Goal: Task Accomplishment & Management: Manage account settings

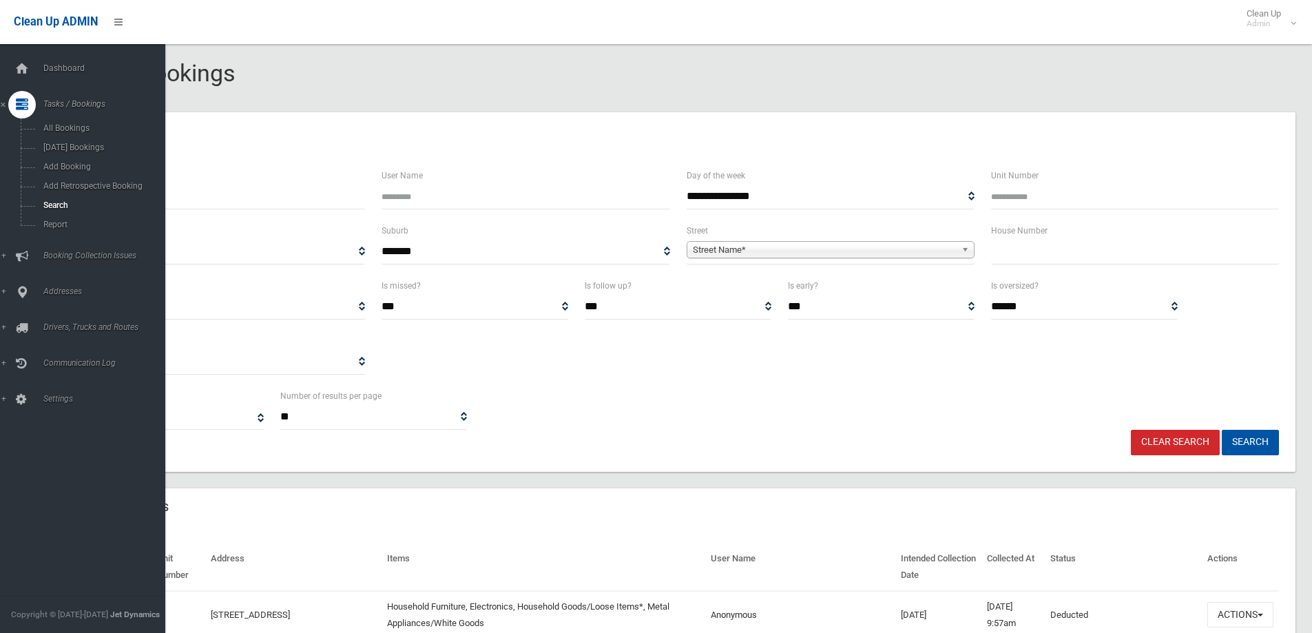
select select
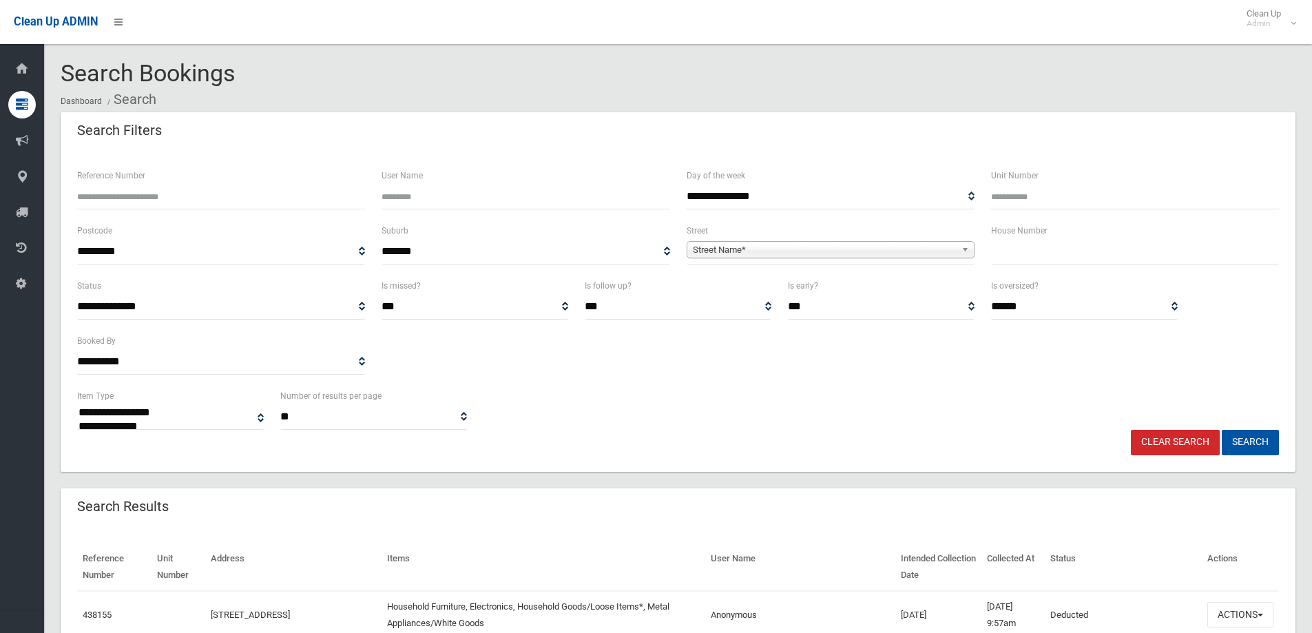
click at [88, 189] on input "Reference Number" at bounding box center [221, 196] width 288 height 25
type input "******"
click at [1238, 434] on button "Search" at bounding box center [1250, 442] width 57 height 25
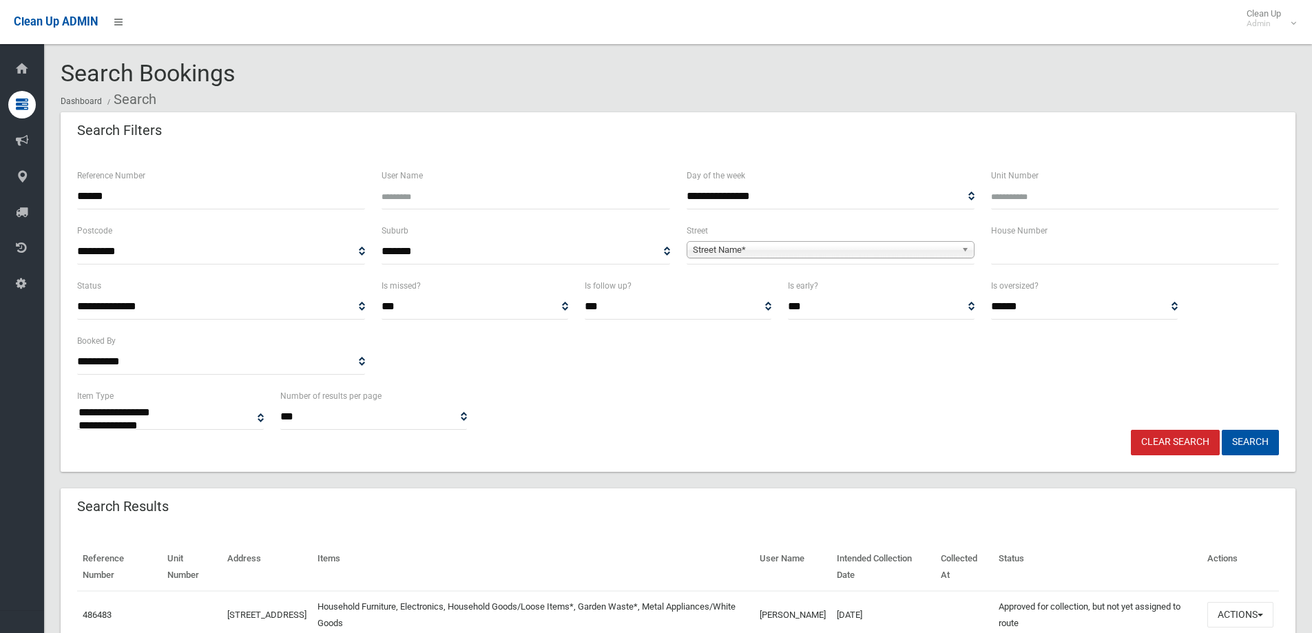
select select
click at [1245, 444] on button "Search" at bounding box center [1250, 442] width 57 height 25
select select
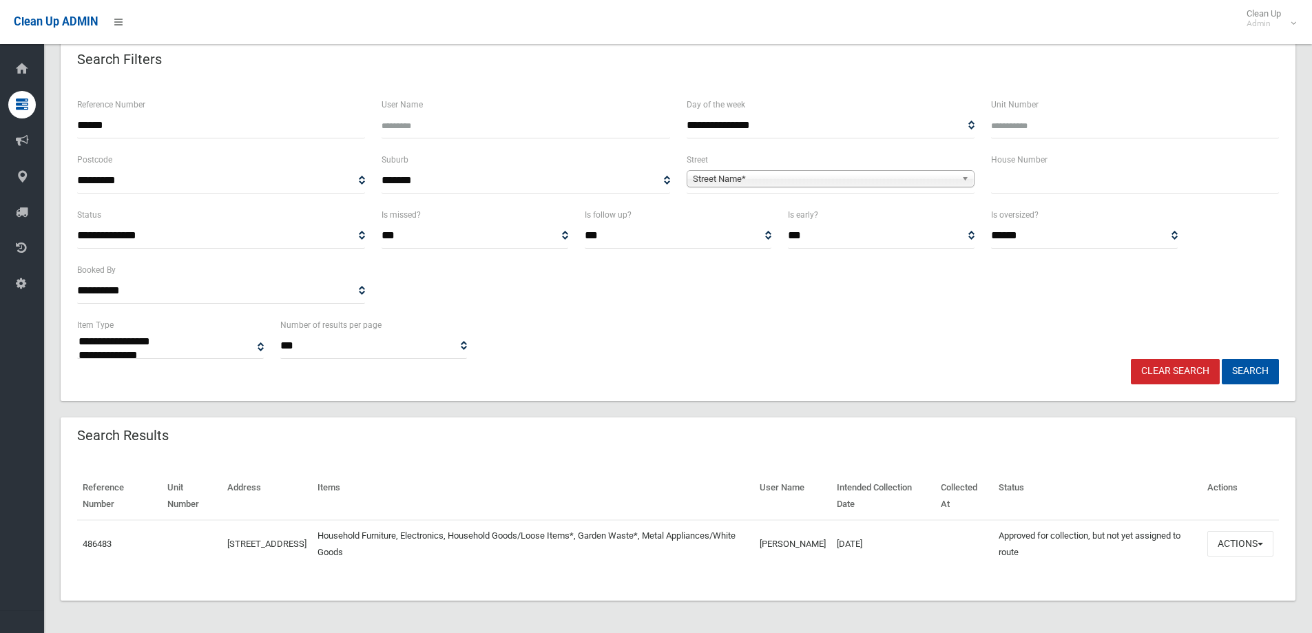
scroll to position [72, 0]
click at [1234, 547] on button "Actions" at bounding box center [1240, 542] width 66 height 25
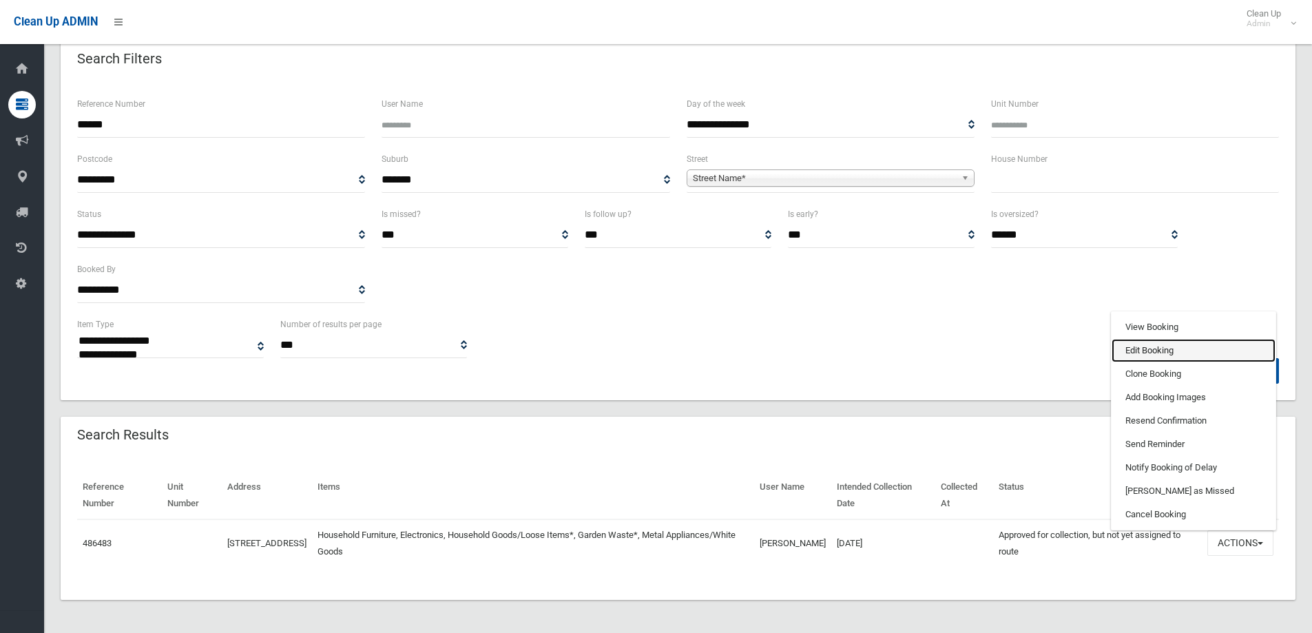
click at [1151, 353] on link "Edit Booking" at bounding box center [1194, 350] width 164 height 23
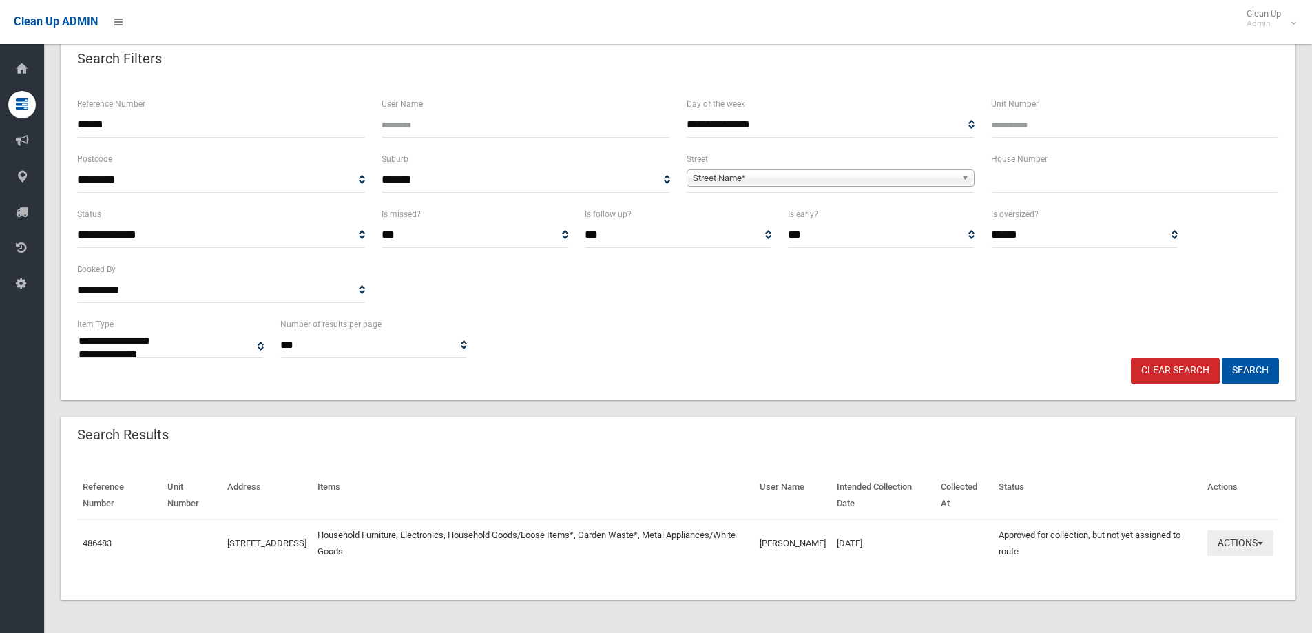
click at [1234, 541] on button "Actions" at bounding box center [1240, 542] width 66 height 25
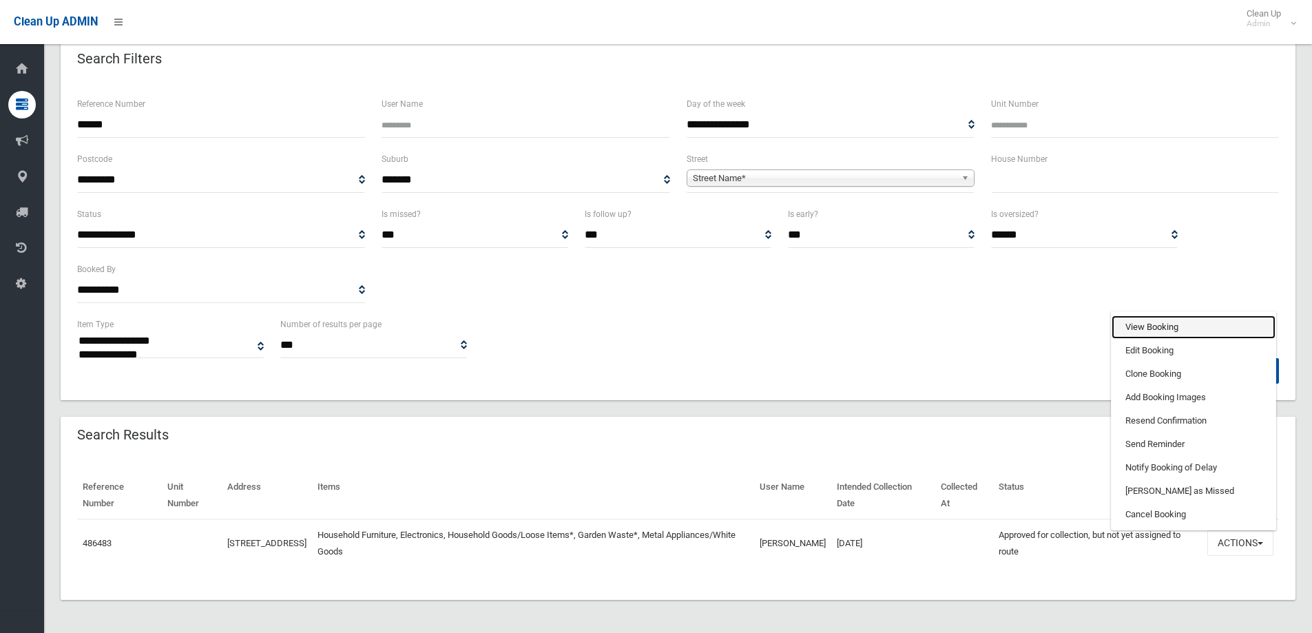
click at [1138, 324] on link "View Booking" at bounding box center [1194, 326] width 164 height 23
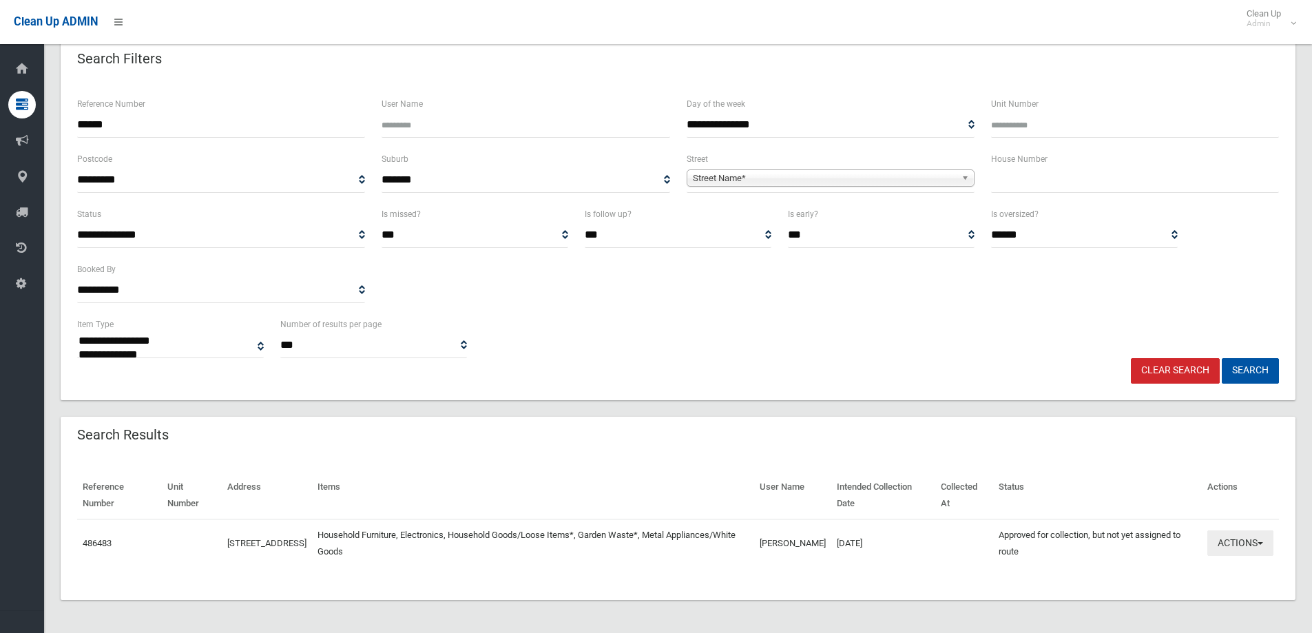
click at [1238, 544] on button "Actions" at bounding box center [1240, 542] width 66 height 25
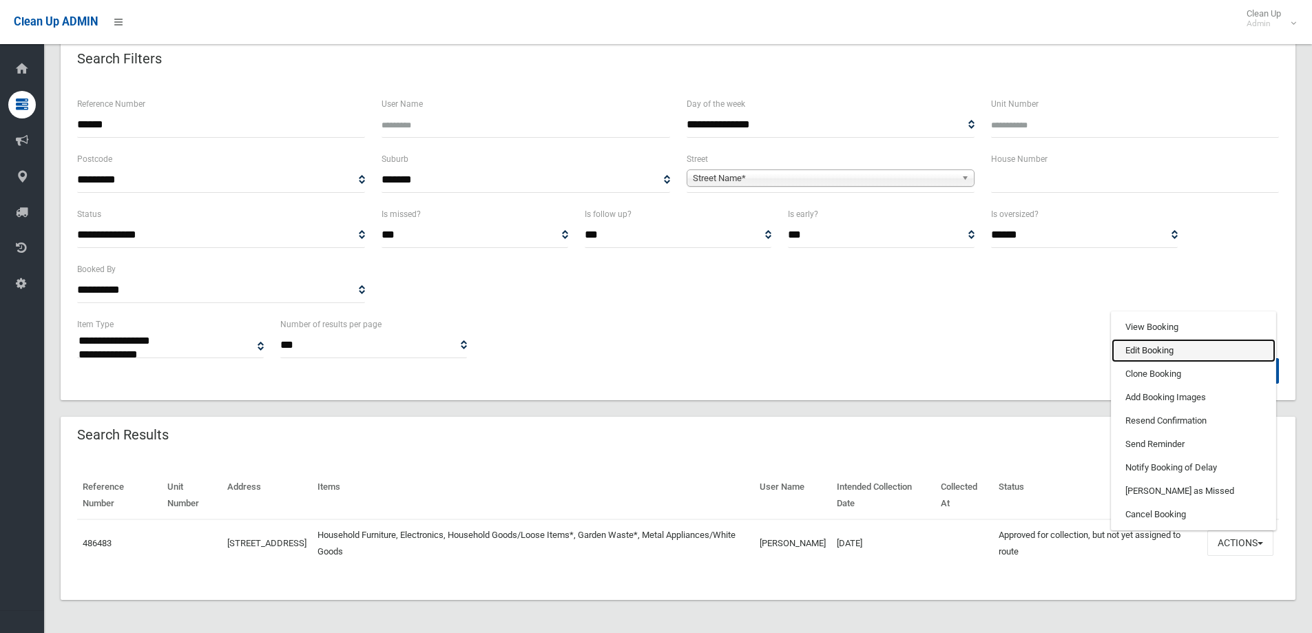
click at [1142, 350] on link "Edit Booking" at bounding box center [1194, 350] width 164 height 23
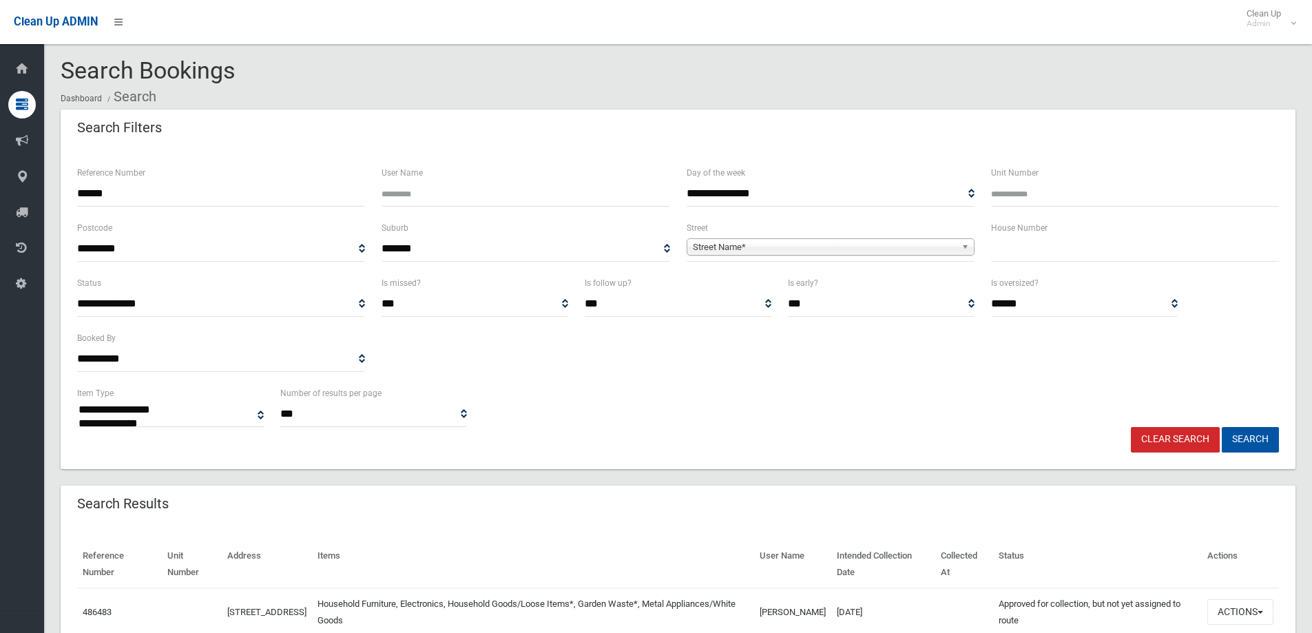
scroll to position [0, 0]
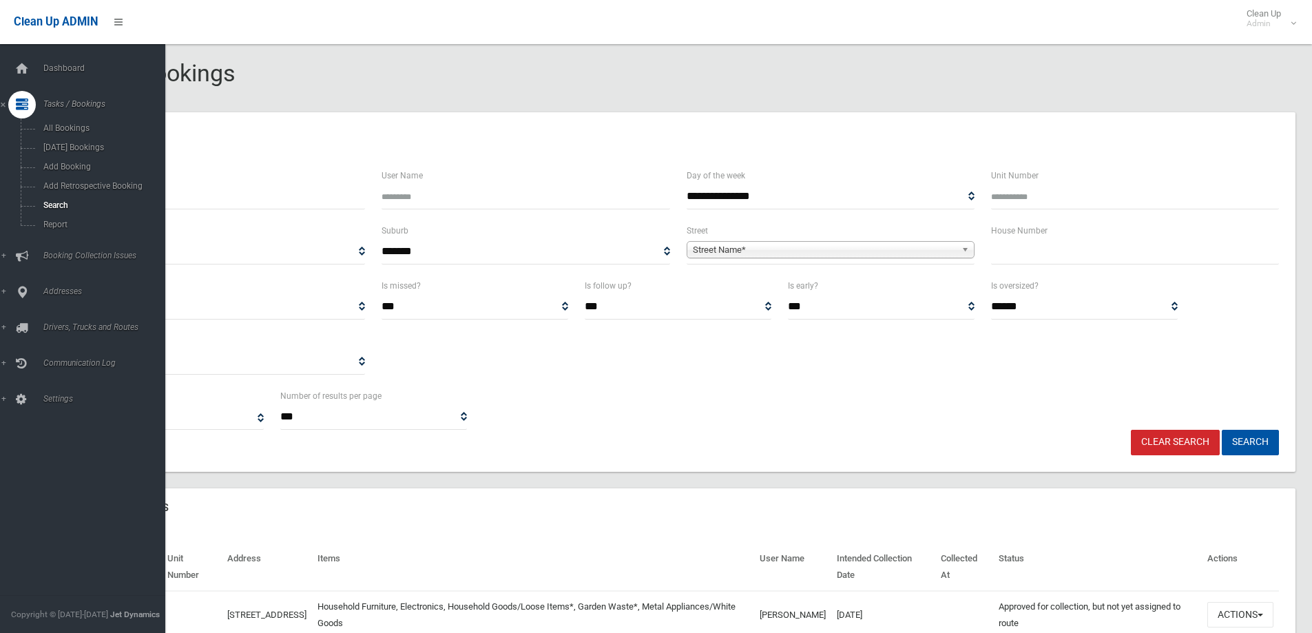
click at [21, 104] on icon at bounding box center [22, 105] width 12 height 28
click at [23, 105] on icon at bounding box center [22, 105] width 12 height 28
click at [56, 202] on span "Search" at bounding box center [101, 205] width 125 height 10
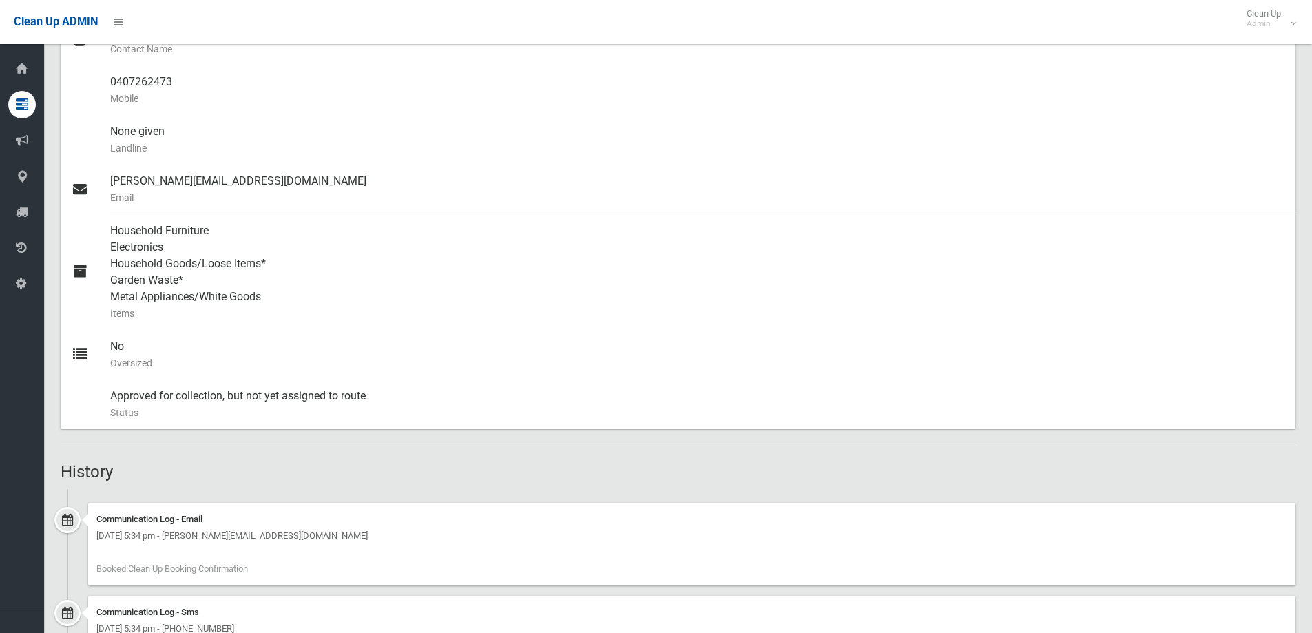
scroll to position [41, 0]
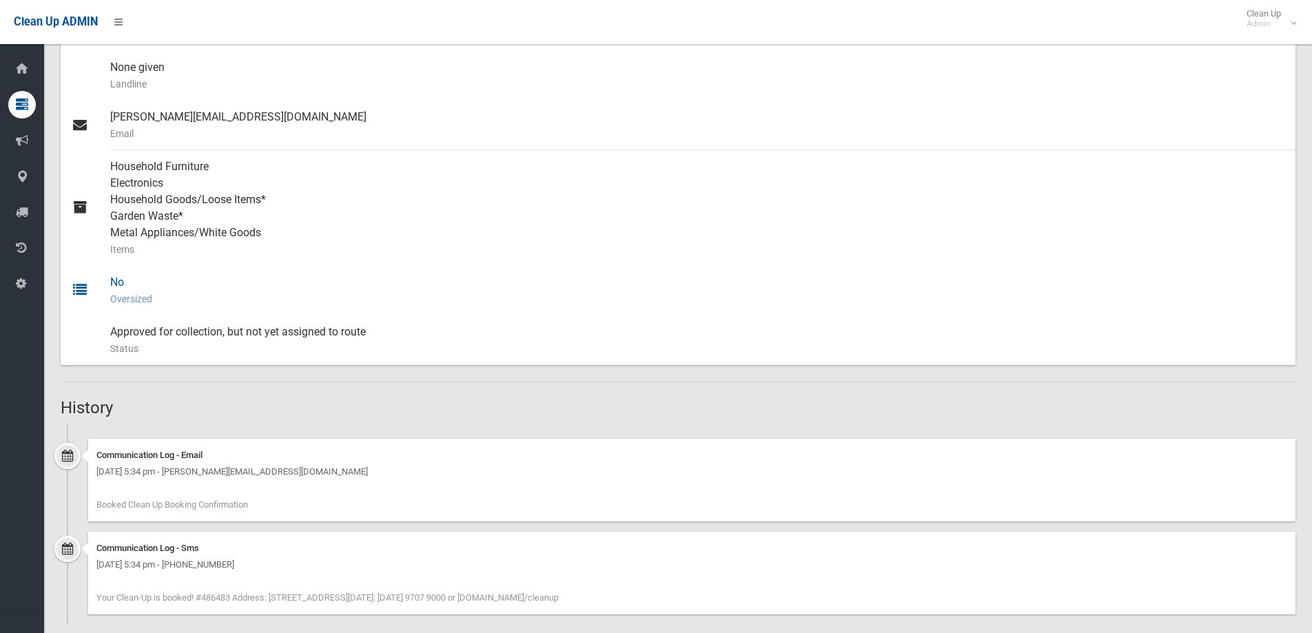
drag, startPoint x: 93, startPoint y: 1, endPoint x: 507, endPoint y: 261, distance: 489.0
click at [507, 266] on div "No Oversized" at bounding box center [697, 291] width 1174 height 50
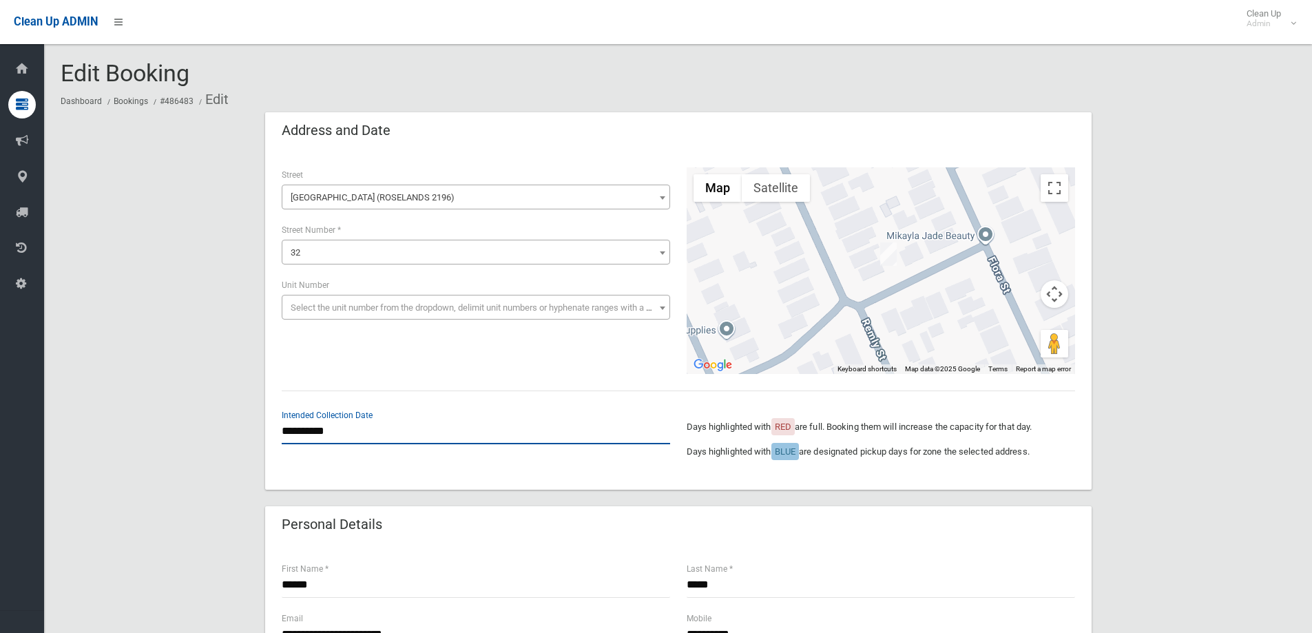
click at [324, 433] on input "**********" at bounding box center [476, 431] width 388 height 25
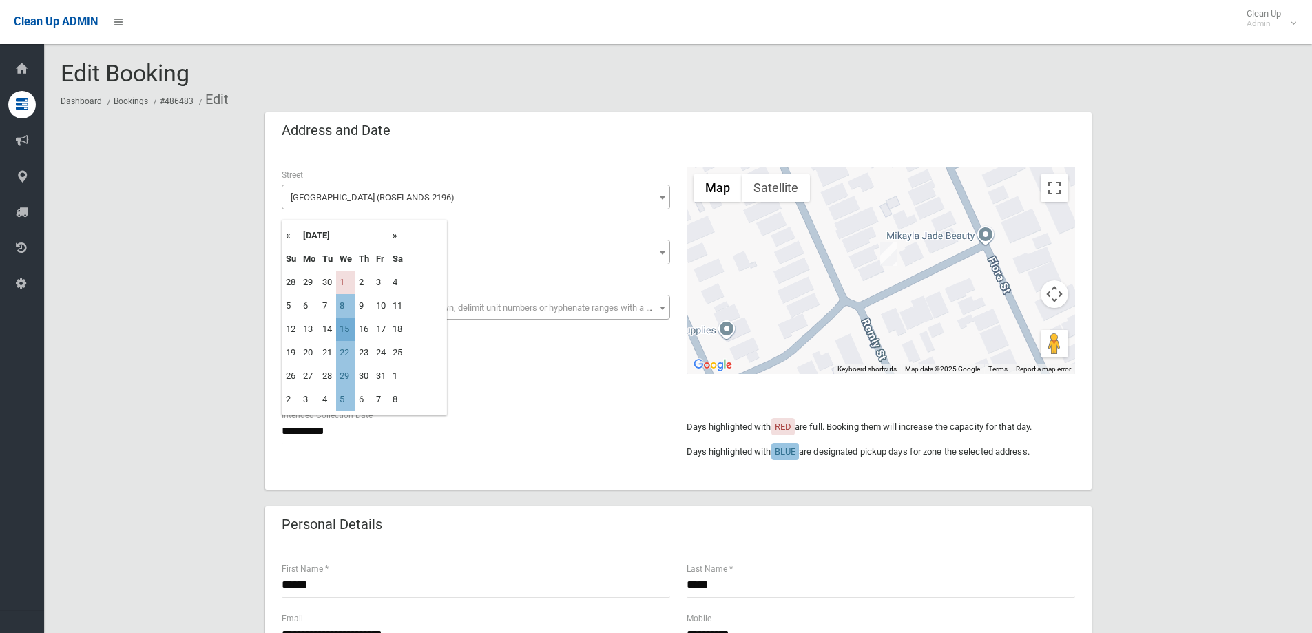
click at [346, 329] on td "15" at bounding box center [345, 329] width 19 height 23
type input "**********"
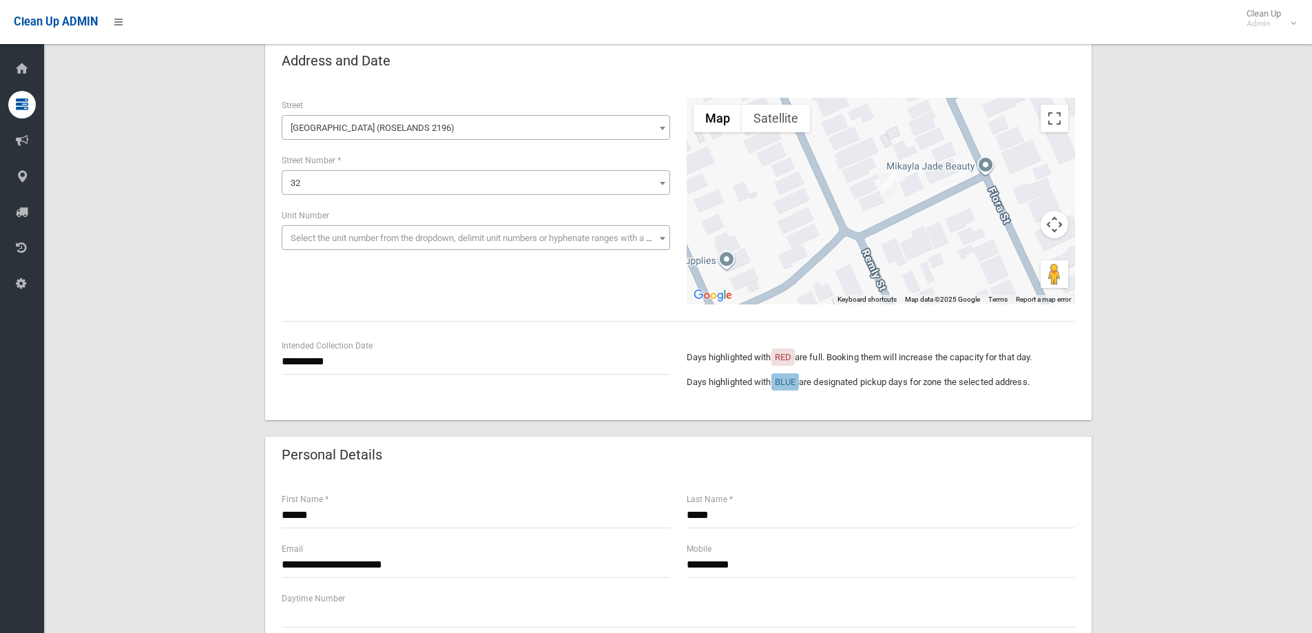
scroll to position [69, 0]
click at [344, 360] on input "**********" at bounding box center [476, 362] width 388 height 25
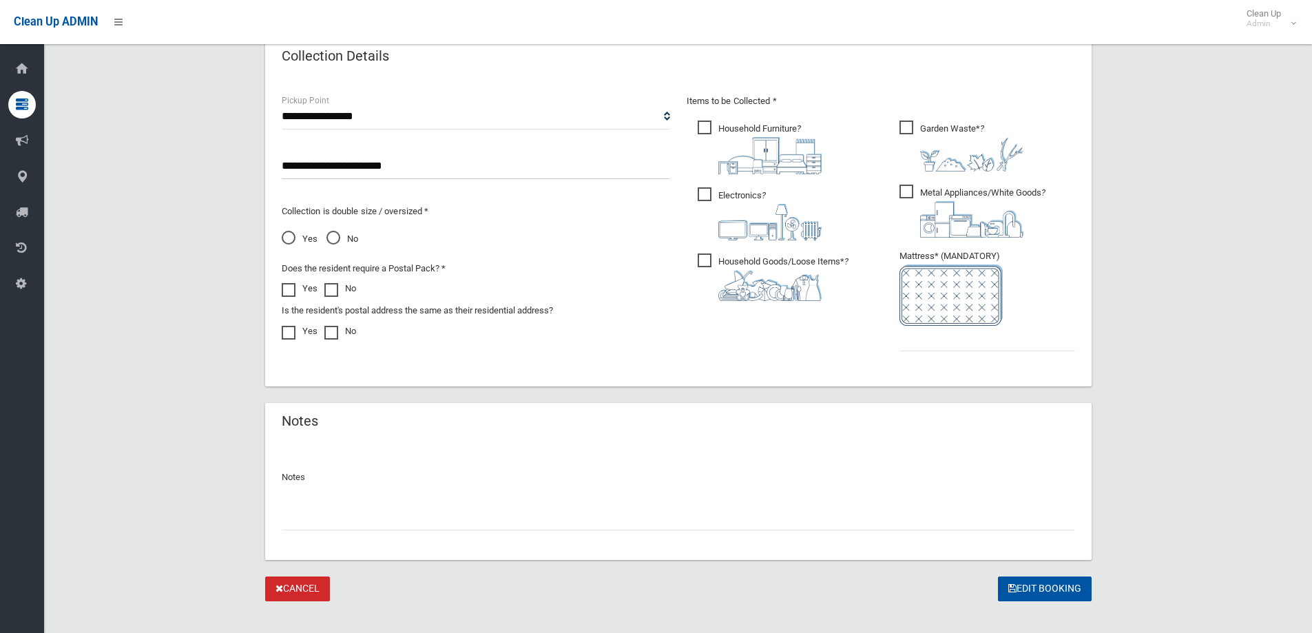
scroll to position [723, 0]
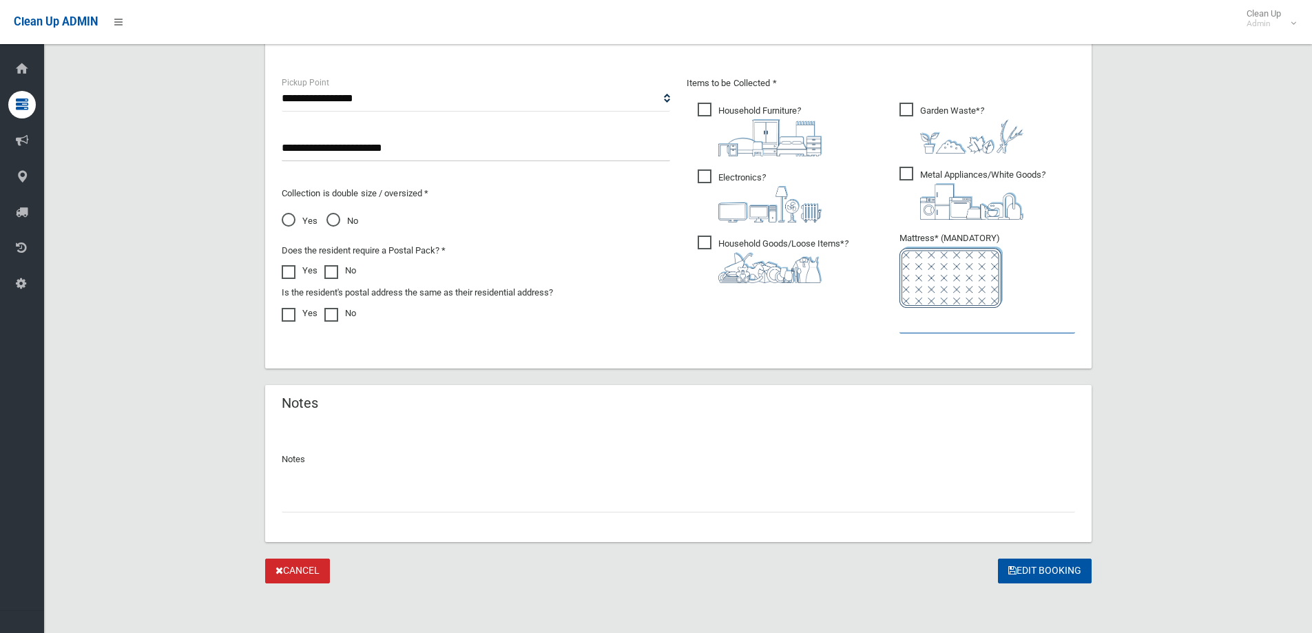
click at [939, 323] on input "text" at bounding box center [987, 320] width 176 height 25
type input "*"
click at [296, 505] on input "text" at bounding box center [678, 499] width 793 height 25
click at [377, 493] on input "**********" at bounding box center [678, 499] width 793 height 25
type input "**********"
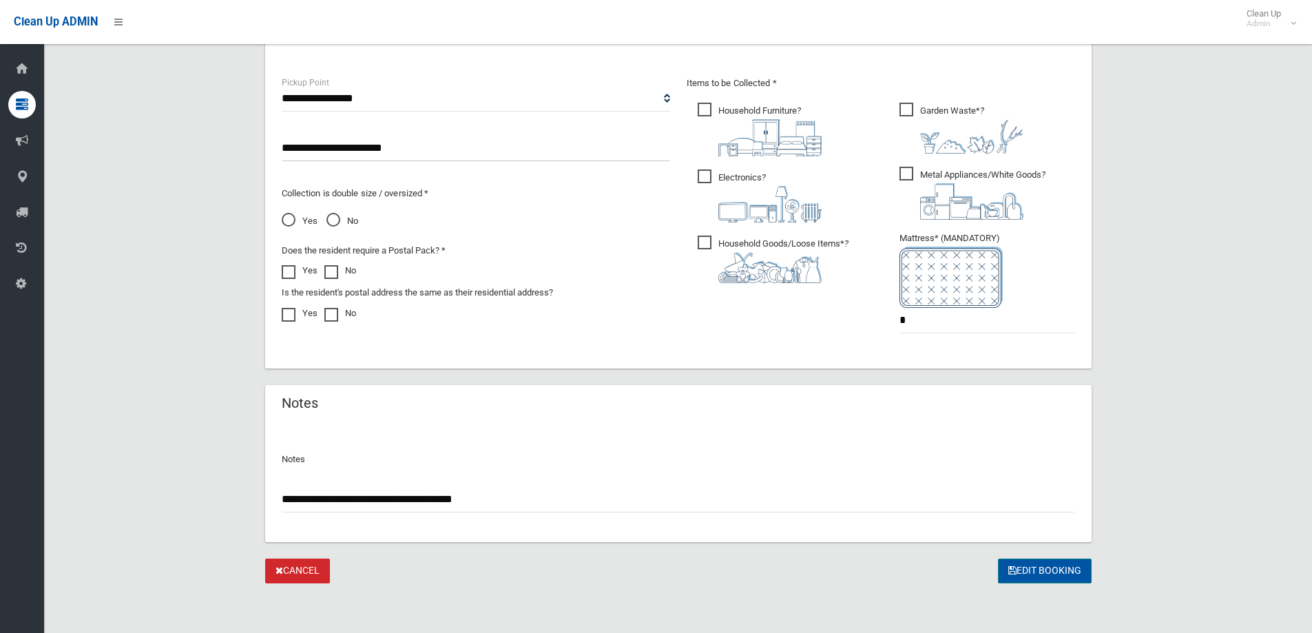
click at [1035, 572] on button "Edit Booking" at bounding box center [1045, 571] width 94 height 25
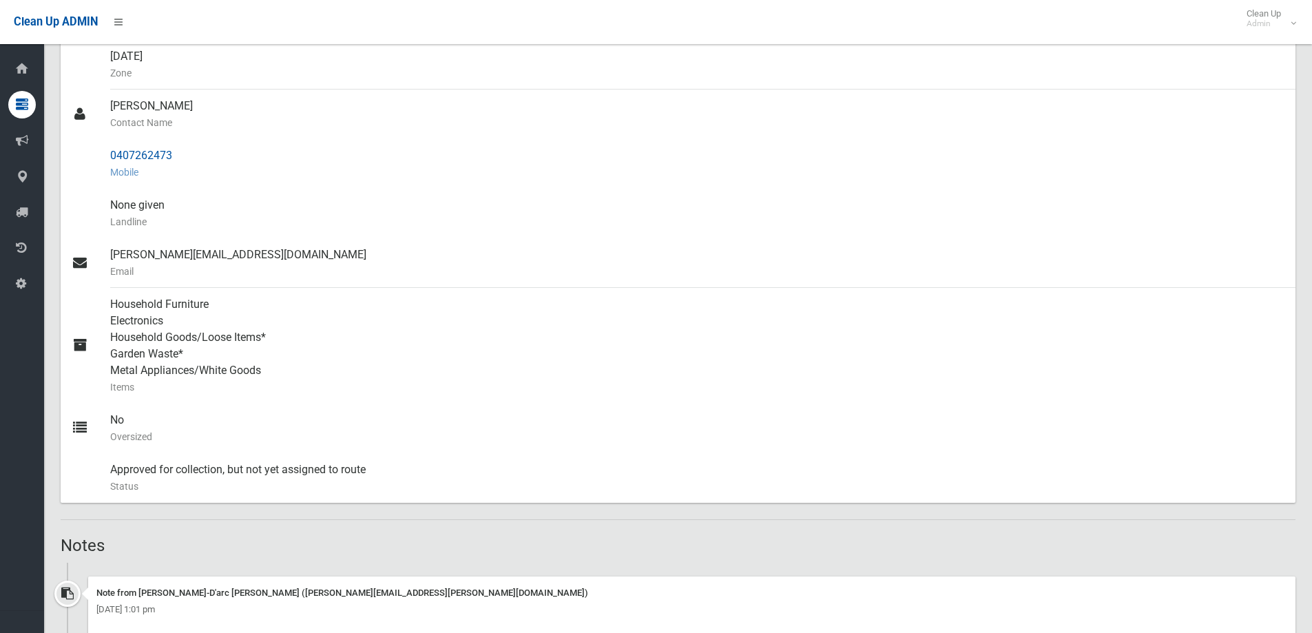
scroll to position [413, 0]
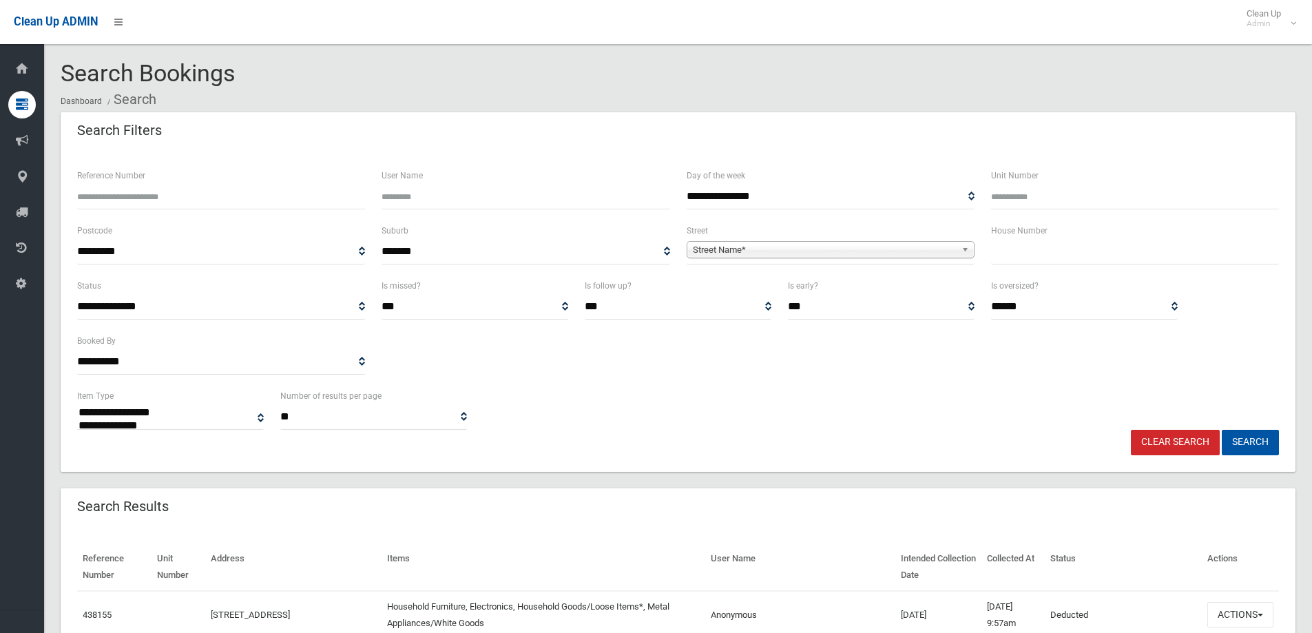
select select
